Goal: Task Accomplishment & Management: Use online tool/utility

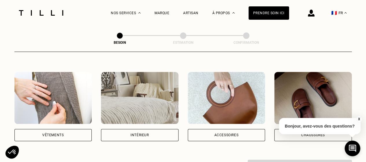
scroll to position [101, 0]
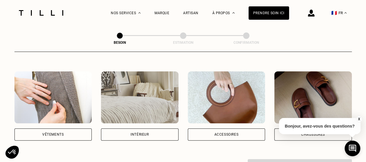
click at [358, 117] on button "X" at bounding box center [359, 119] width 6 height 6
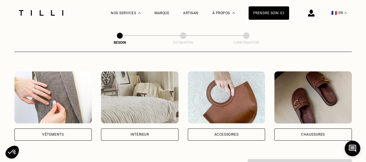
click at [320, 128] on div "Chaussures" at bounding box center [312, 134] width 77 height 12
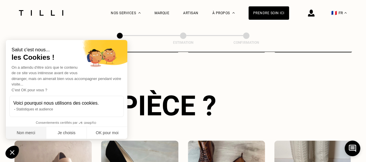
drag, startPoint x: 28, startPoint y: 134, endPoint x: 107, endPoint y: 106, distance: 83.8
click at [28, 134] on button "Non merci" at bounding box center [26, 133] width 40 height 12
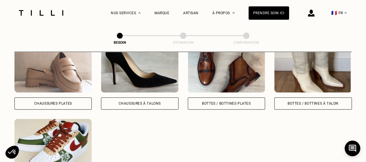
scroll to position [290, 0]
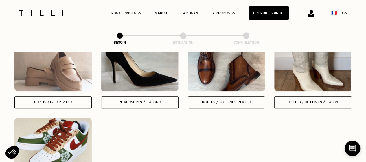
click at [275, 70] on div "Chaussures Plates Chaussures à Talons Bottes / Bottines plates Bottes / Bottine…" at bounding box center [182, 112] width 337 height 147
click at [293, 69] on img at bounding box center [312, 65] width 77 height 52
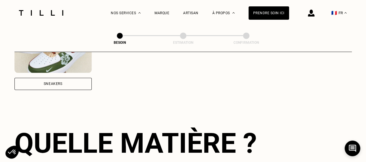
click at [320, 98] on div "Quelle pièce ? Chaussures Plates Chaussures à Talons Bottes / Bottines plates B…" at bounding box center [182, 88] width 337 height 430
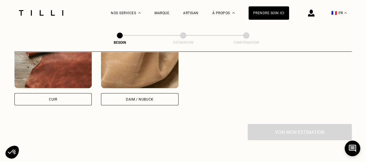
scroll to position [570, 0]
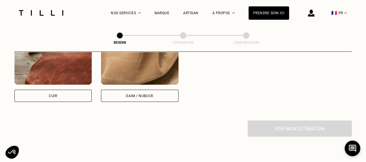
click at [63, 91] on div "Cuir" at bounding box center [52, 96] width 77 height 12
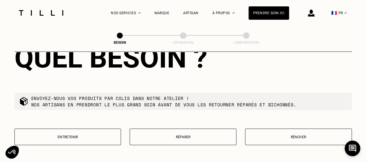
scroll to position [692, 0]
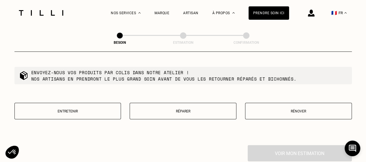
click at [193, 109] on p "Réparer" at bounding box center [183, 111] width 100 height 4
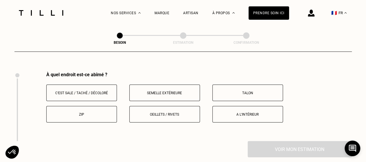
scroll to position [768, 0]
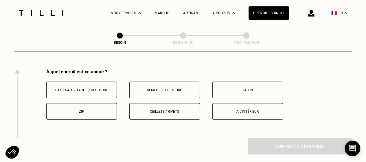
click at [229, 109] on button "A l‘intérieur" at bounding box center [247, 111] width 71 height 16
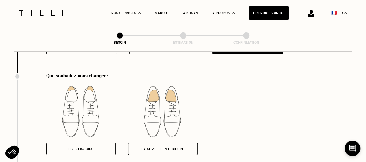
scroll to position [838, 0]
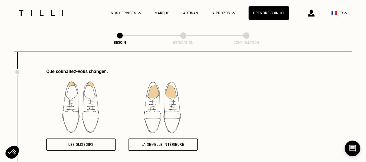
click at [167, 99] on img at bounding box center [162, 107] width 69 height 52
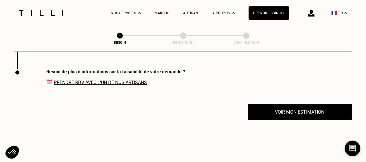
scroll to position [939, 0]
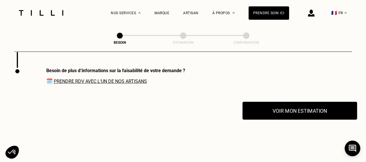
click at [252, 110] on button "Voir mon estimation" at bounding box center [299, 110] width 114 height 18
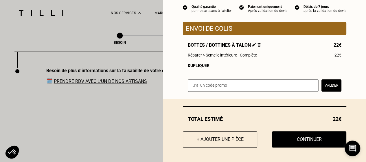
scroll to position [0, 0]
